Goal: Find specific page/section: Find specific page/section

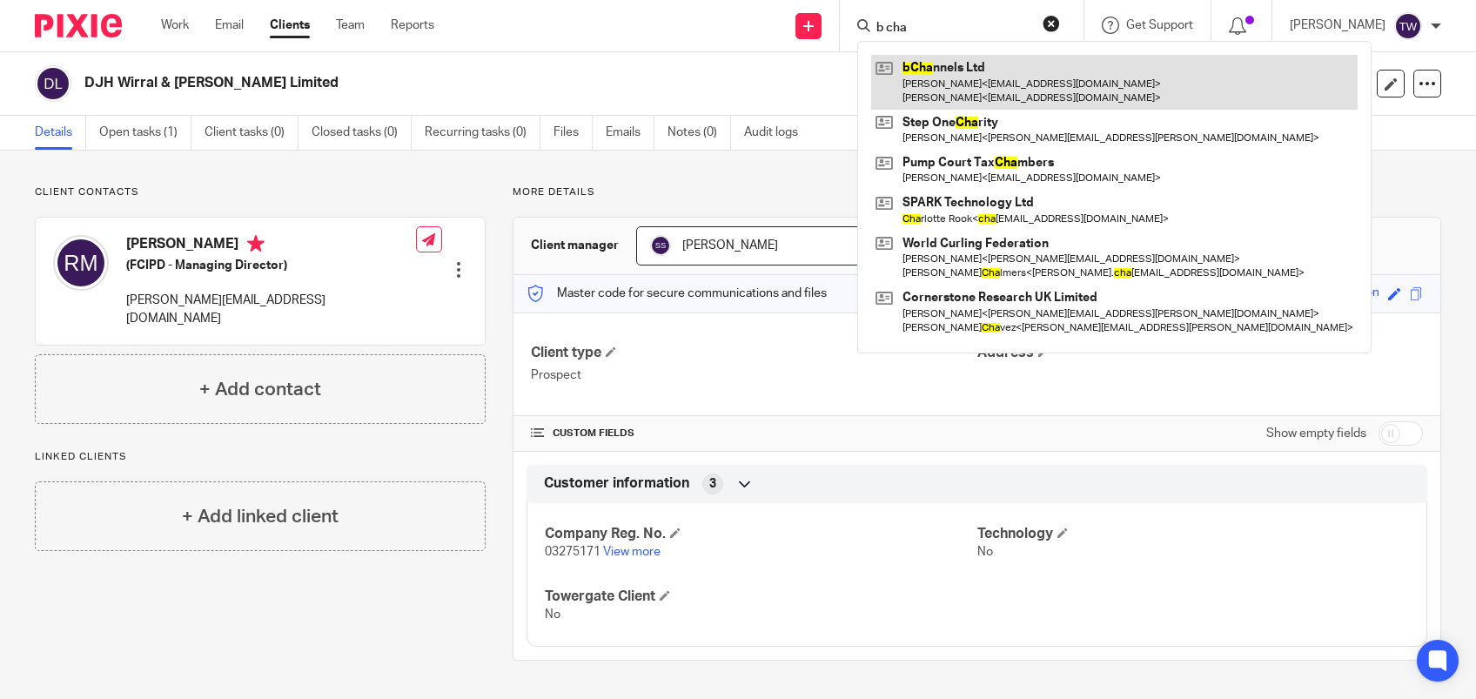
type input "b cha"
click at [1117, 76] on link at bounding box center [1114, 82] width 487 height 54
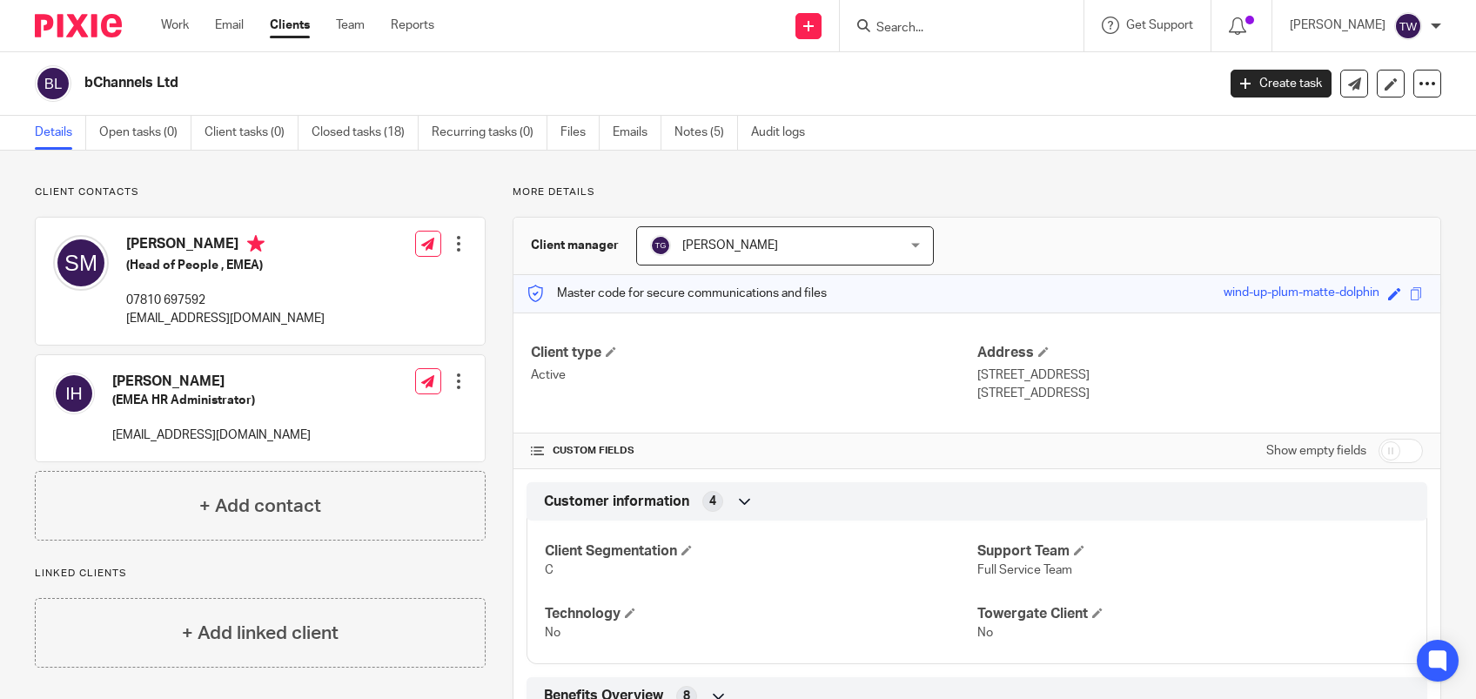
drag, startPoint x: 1207, startPoint y: 291, endPoint x: 1358, endPoint y: 289, distance: 150.6
click at [1358, 289] on div "wind-up-plum-matte-dolphin" at bounding box center [1302, 294] width 156 height 20
drag, startPoint x: 1358, startPoint y: 289, endPoint x: 1202, endPoint y: 292, distance: 155.8
click at [1200, 292] on div "Master code for secure communications and files wind-up-plum-matte-dolphin Save…" at bounding box center [976, 293] width 927 height 37
drag, startPoint x: 1202, startPoint y: 292, endPoint x: 1211, endPoint y: 289, distance: 10.2
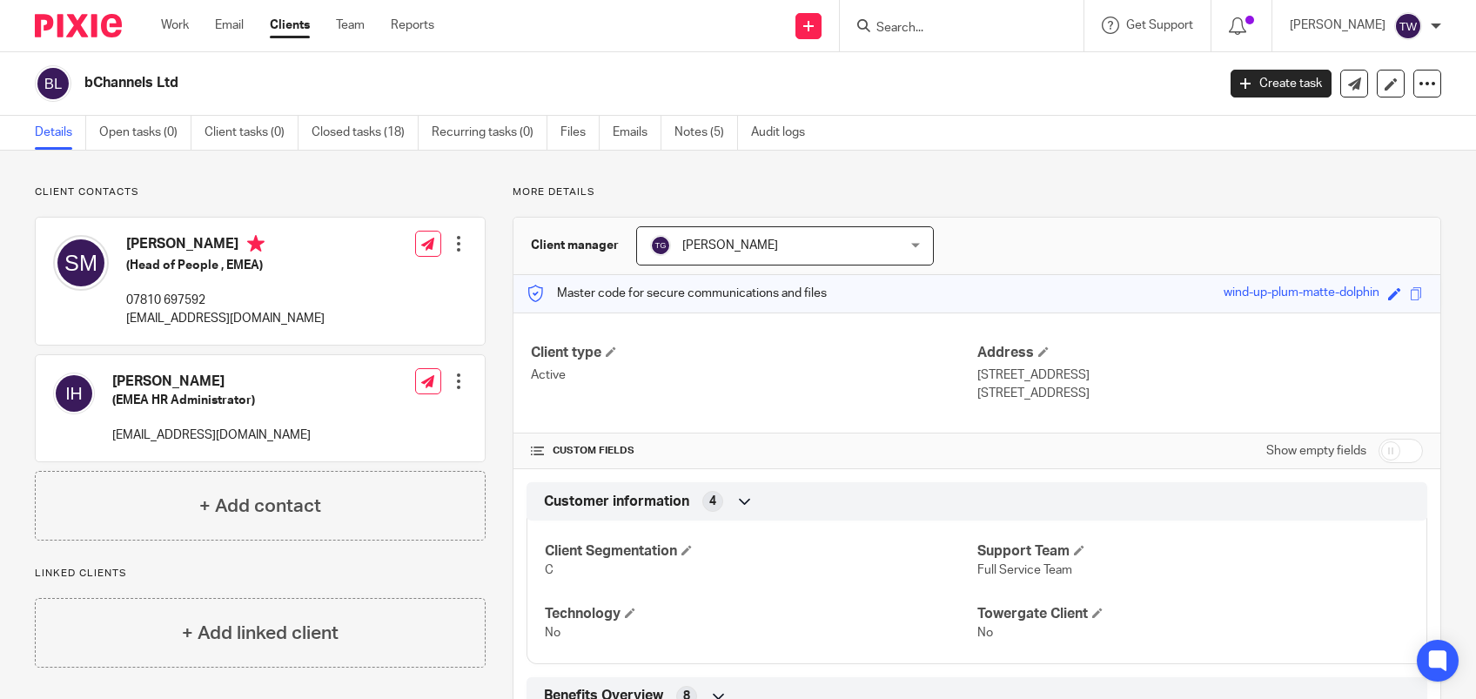
copy div "wind-up-plum-matte-dolphin"
